Goal: Find specific page/section: Find specific page/section

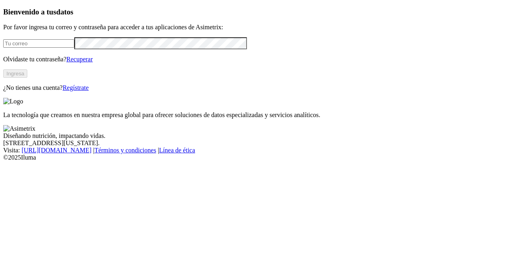
type input "[PERSON_NAME][EMAIL_ADDRESS][PERSON_NAME][DOMAIN_NAME]"
click at [27, 78] on button "Ingresa" at bounding box center [15, 73] width 24 height 8
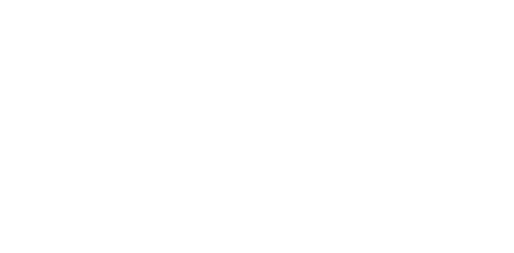
scroll to position [321, 0]
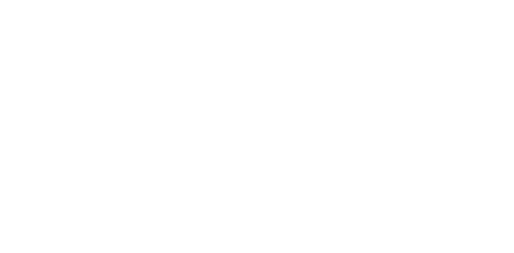
scroll to position [241, 0]
